Goal: Task Accomplishment & Management: Manage account settings

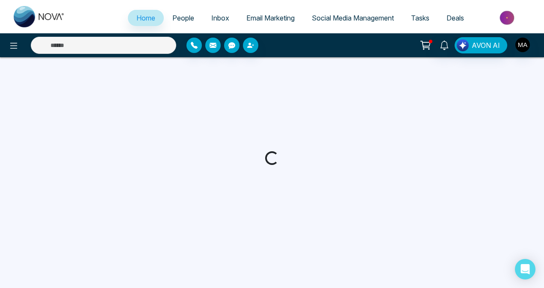
select select "*"
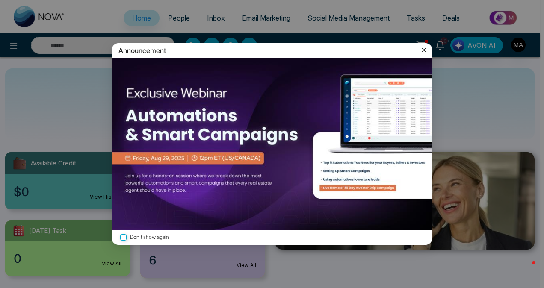
click at [68, 89] on div "Announcement Don't show again" at bounding box center [272, 144] width 544 height 288
click at [466, 98] on div "Announcement Don't show again" at bounding box center [272, 144] width 544 height 288
click at [426, 47] on icon at bounding box center [424, 50] width 9 height 9
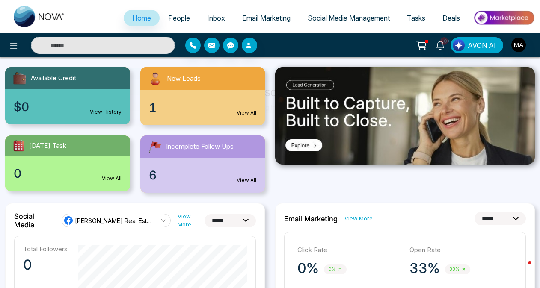
scroll to position [86, 0]
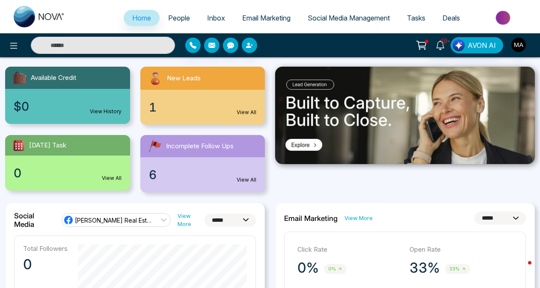
click at [174, 99] on div "1 View All" at bounding box center [202, 107] width 125 height 35
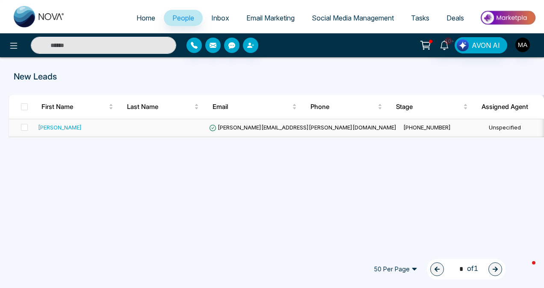
click at [74, 125] on div "[PERSON_NAME]" at bounding box center [60, 127] width 44 height 9
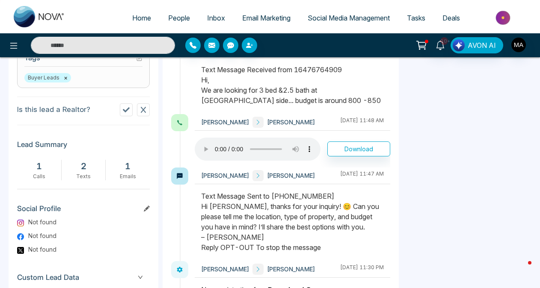
scroll to position [355, 0]
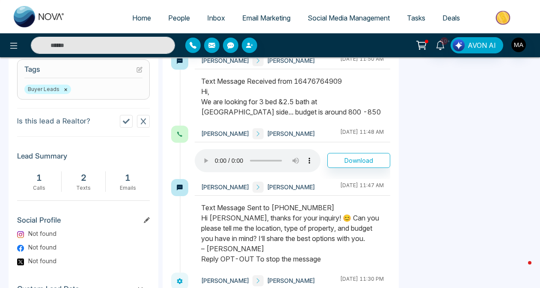
drag, startPoint x: 329, startPoint y: 224, endPoint x: 275, endPoint y: 225, distance: 54.7
click at [275, 225] on div "Text Message Sent to [PHONE_NUMBER] Hi [PERSON_NAME], thanks for your inquiry! …" at bounding box center [292, 234] width 183 height 62
drag, startPoint x: 275, startPoint y: 225, endPoint x: 424, endPoint y: 199, distance: 151.8
click at [424, 199] on aside "Attachments Add No attachments found Deals Add No deals found Action Plan Add N…" at bounding box center [467, 82] width 128 height 549
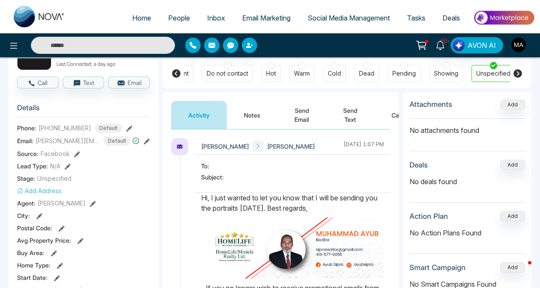
scroll to position [0, 0]
